Goal: Information Seeking & Learning: Compare options

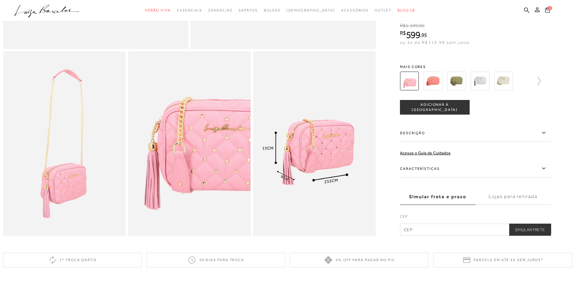
click at [540, 85] on icon at bounding box center [536, 81] width 8 height 8
click at [450, 84] on img at bounding box center [443, 80] width 19 height 19
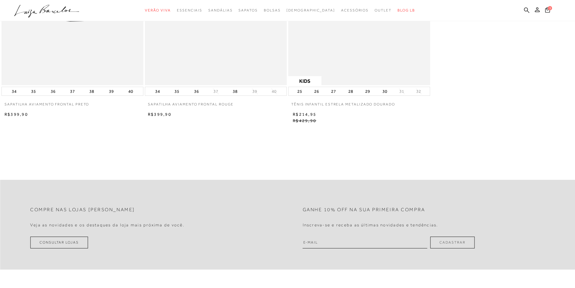
scroll to position [1146, 0]
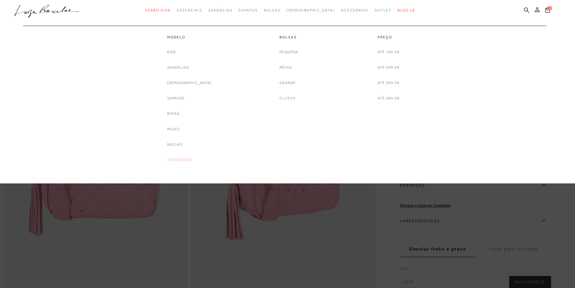
click at [192, 159] on link "Acessórios" at bounding box center [179, 160] width 25 height 6
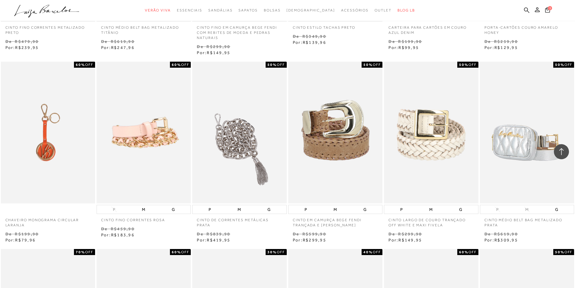
scroll to position [211, 0]
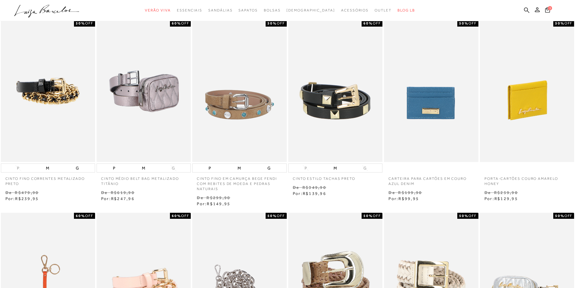
click at [529, 106] on img at bounding box center [527, 91] width 94 height 141
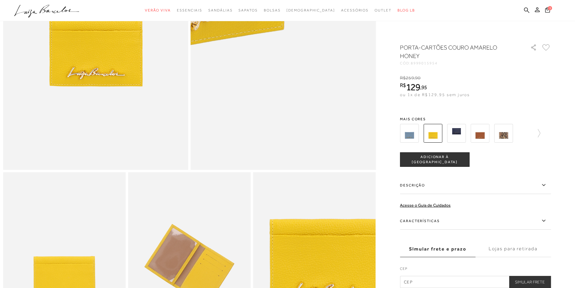
scroll to position [272, 0]
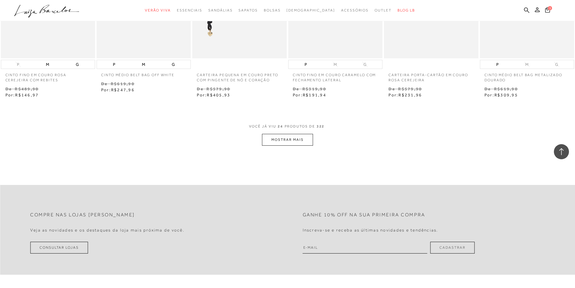
scroll to position [634, 0]
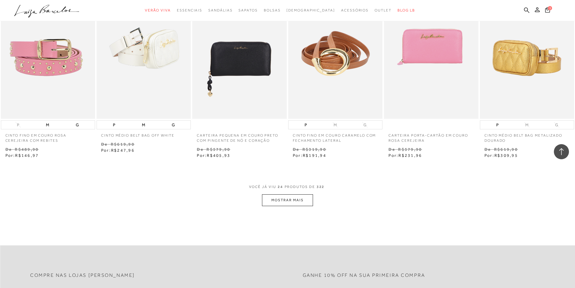
click at [286, 197] on button "MOSTRAR MAIS" at bounding box center [287, 200] width 51 height 12
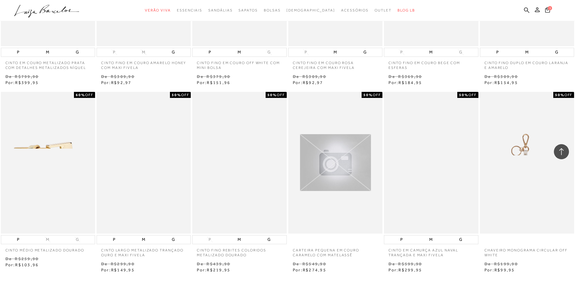
scroll to position [1418, 0]
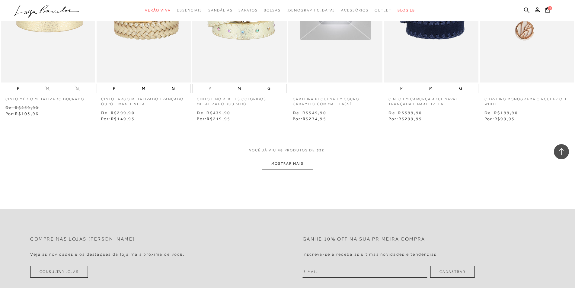
click at [276, 167] on button "MOSTRAR MAIS" at bounding box center [287, 163] width 51 height 12
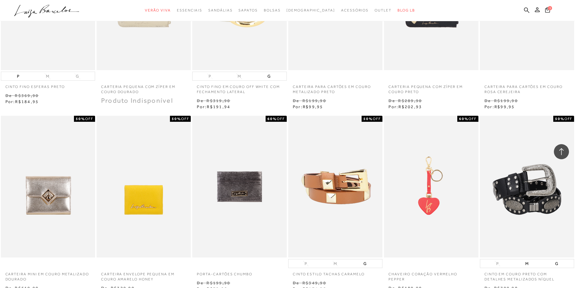
scroll to position [2082, 0]
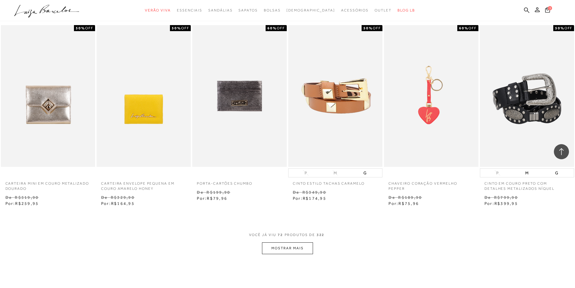
click at [302, 250] on button "MOSTRAR MAIS" at bounding box center [287, 248] width 51 height 12
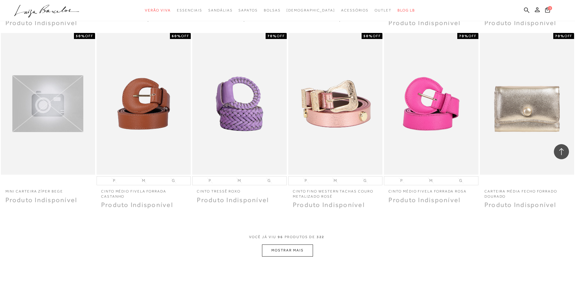
scroll to position [2896, 0]
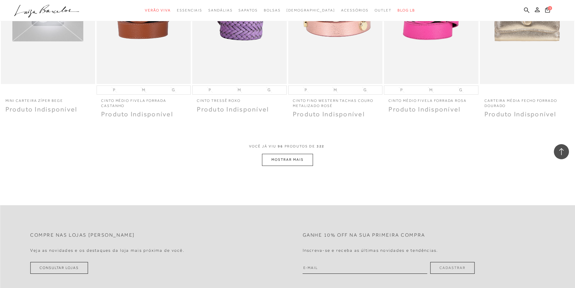
click at [287, 161] on button "MOSTRAR MAIS" at bounding box center [287, 160] width 51 height 12
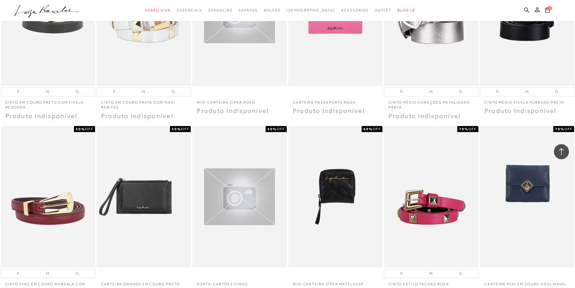
scroll to position [3560, 0]
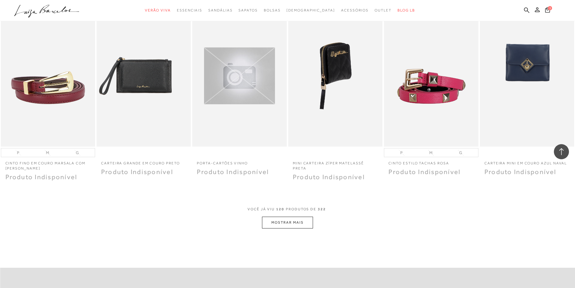
click at [335, 69] on img at bounding box center [336, 75] width 94 height 141
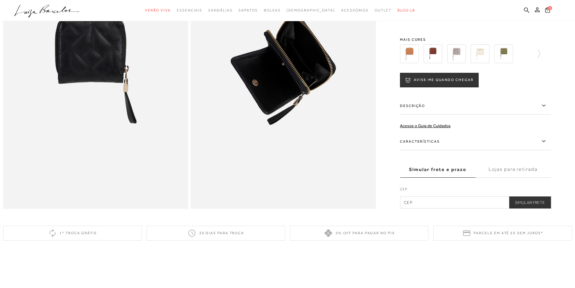
scroll to position [211, 0]
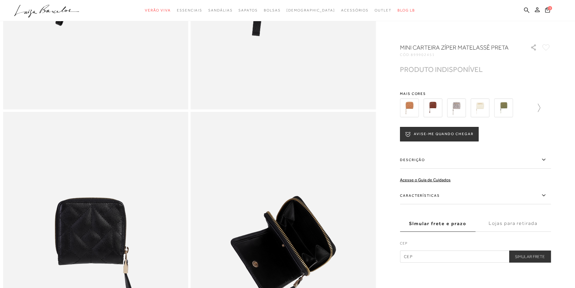
click at [539, 109] on icon at bounding box center [536, 107] width 8 height 8
click at [469, 105] on img at bounding box center [466, 107] width 19 height 19
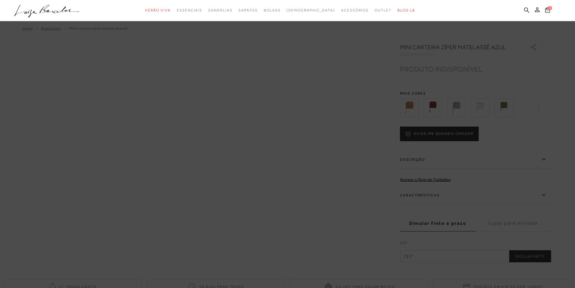
scroll to position [30, 0]
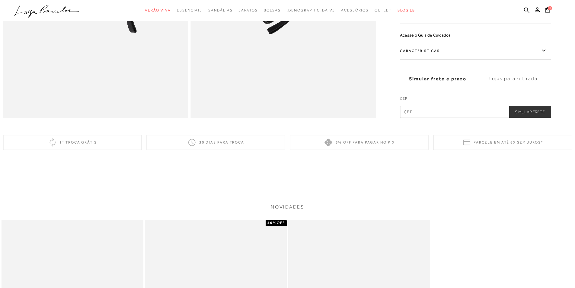
scroll to position [362, 0]
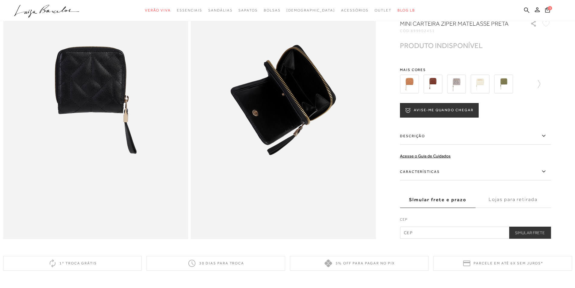
click at [506, 88] on img at bounding box center [503, 84] width 19 height 19
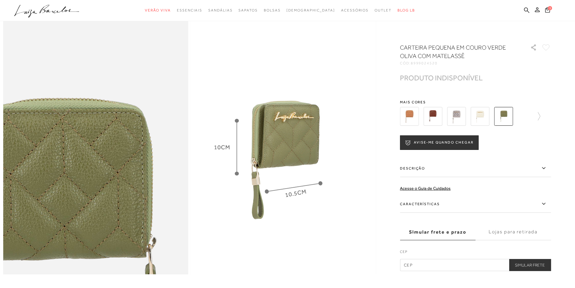
scroll to position [573, 0]
